Goal: Transaction & Acquisition: Register for event/course

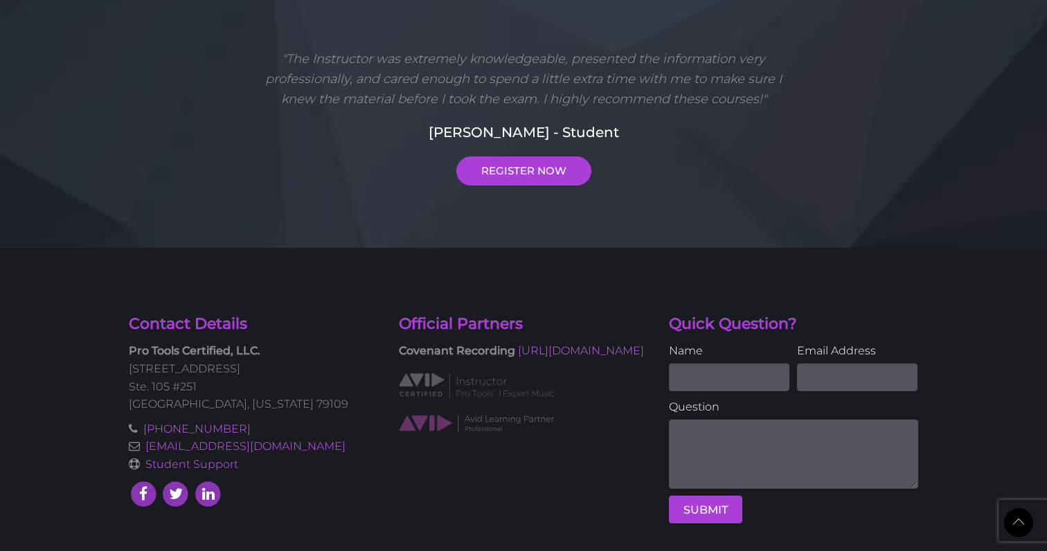
scroll to position [3641, 0]
click at [423, 372] on img at bounding box center [477, 386] width 156 height 29
click at [387, 433] on div "+1 (800) 291-5003 info@protoolscertified.com Student Support" at bounding box center [253, 451] width 270 height 60
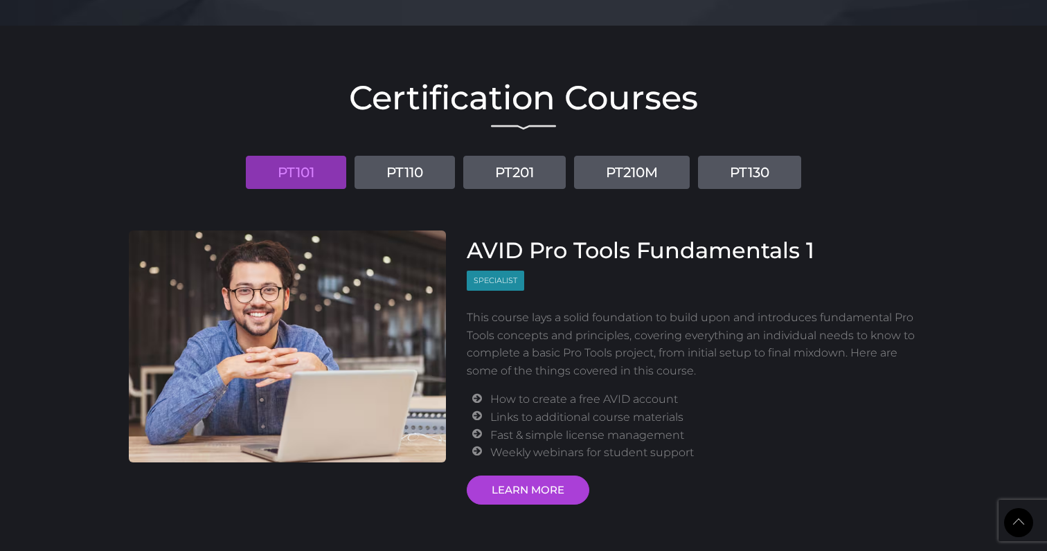
scroll to position [1600, 0]
click at [298, 184] on div "Certification Courses PT101 PT110 PT201 PT210M PT130 AVID Pro Tools Fundamental…" at bounding box center [523, 288] width 810 height 431
click at [297, 161] on link "PT101" at bounding box center [296, 171] width 100 height 33
click at [534, 485] on link "LEARN MORE" at bounding box center [528, 489] width 123 height 29
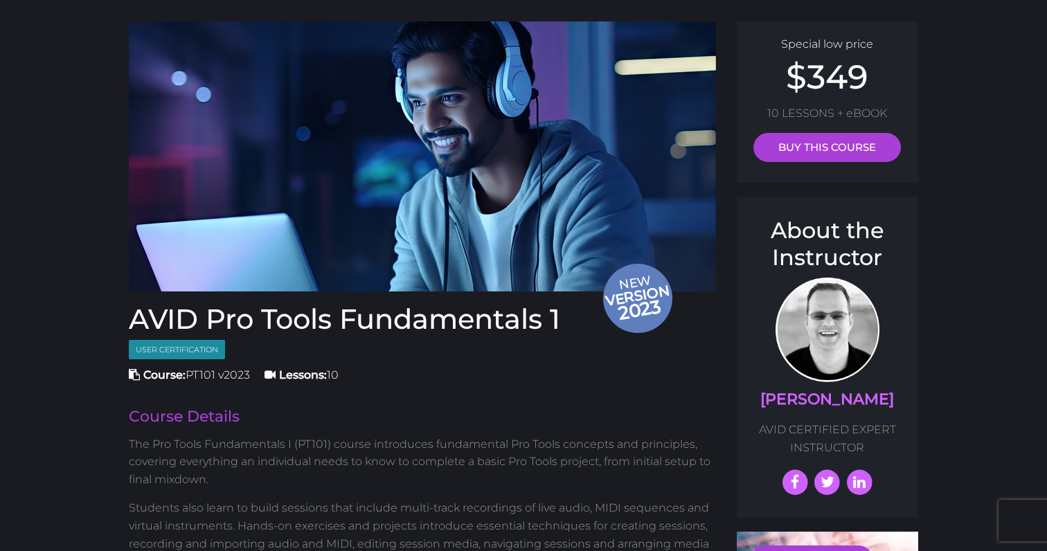
scroll to position [83, 0]
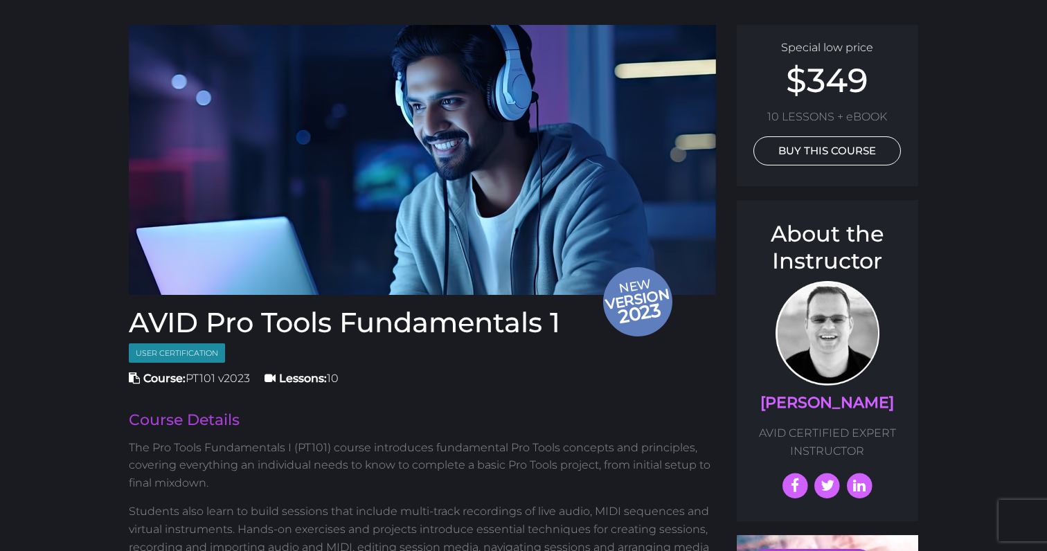
click at [802, 152] on link "BUY THIS COURSE" at bounding box center [827, 150] width 148 height 29
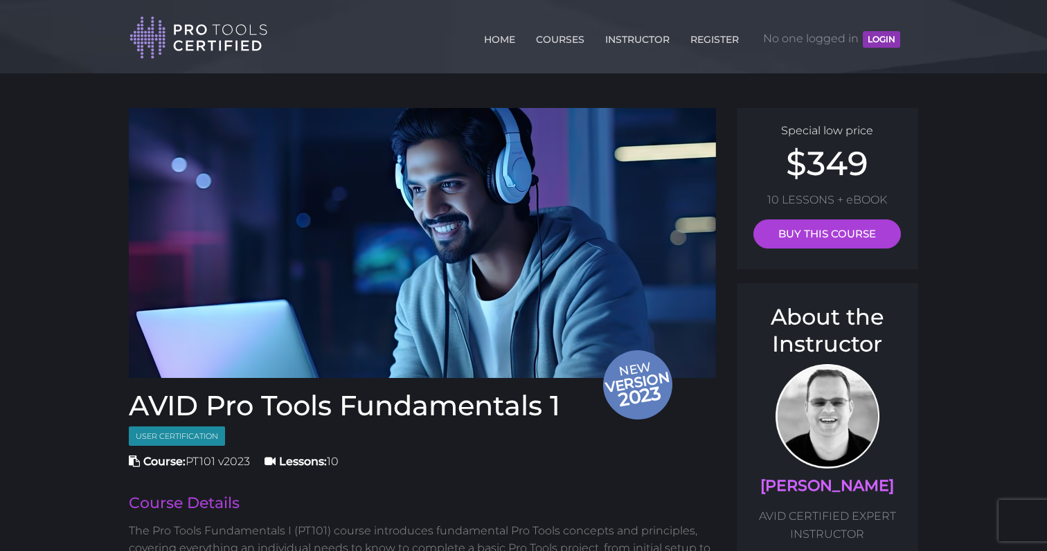
scroll to position [0, 0]
click at [633, 34] on link "INSTRUCTOR" at bounding box center [637, 37] width 71 height 22
